Goal: Information Seeking & Learning: Check status

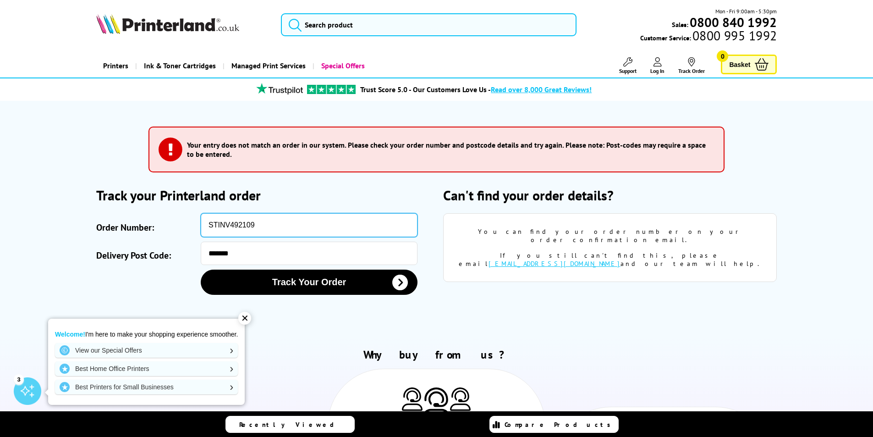
click at [271, 227] on input "STINV492109" at bounding box center [309, 225] width 217 height 24
type input "S"
type input "SOA2975088"
click at [201, 270] on button "Track Your Order" at bounding box center [309, 282] width 217 height 25
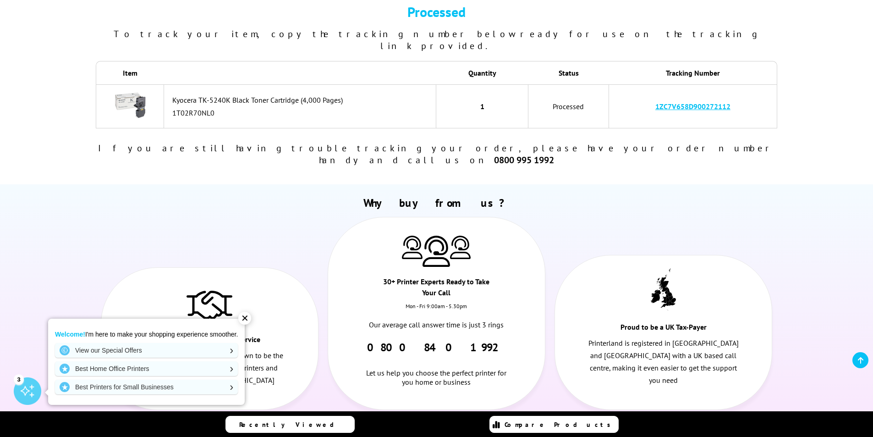
scroll to position [92, 0]
